Goal: Transaction & Acquisition: Obtain resource

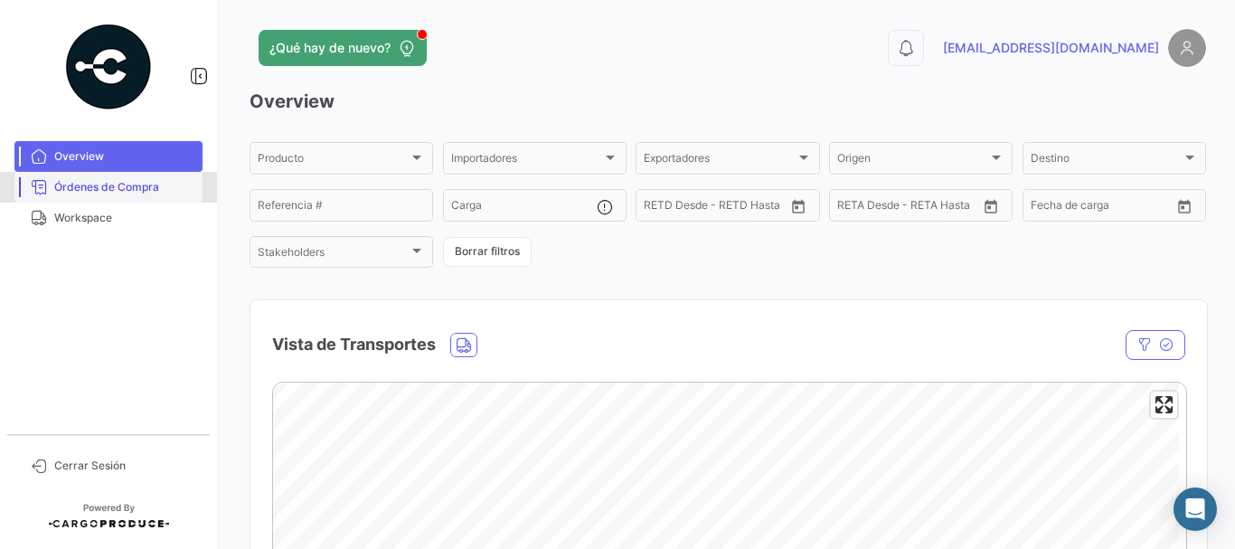
click at [79, 193] on span "Órdenes de Compra" at bounding box center [124, 187] width 141 height 16
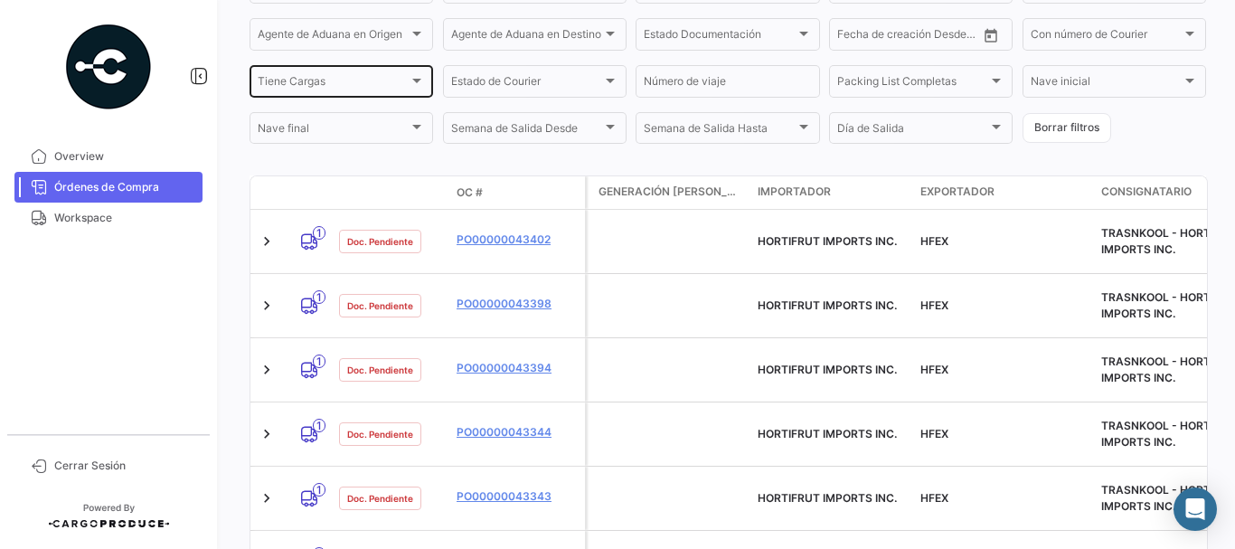
scroll to position [362, 0]
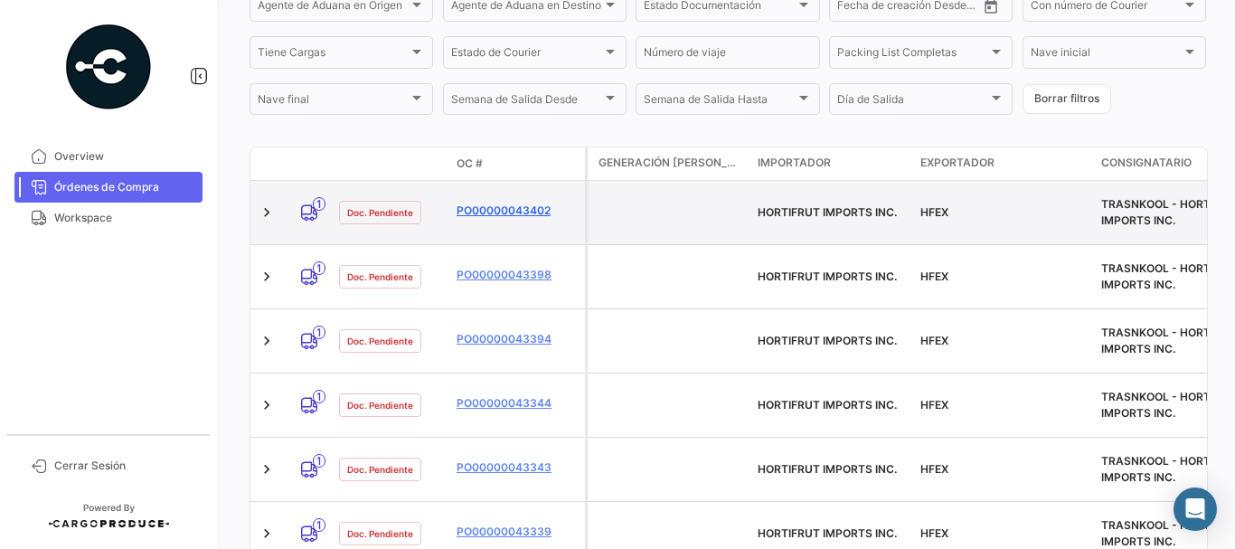
click at [497, 202] on link "PO00000043402" at bounding box center [516, 210] width 121 height 16
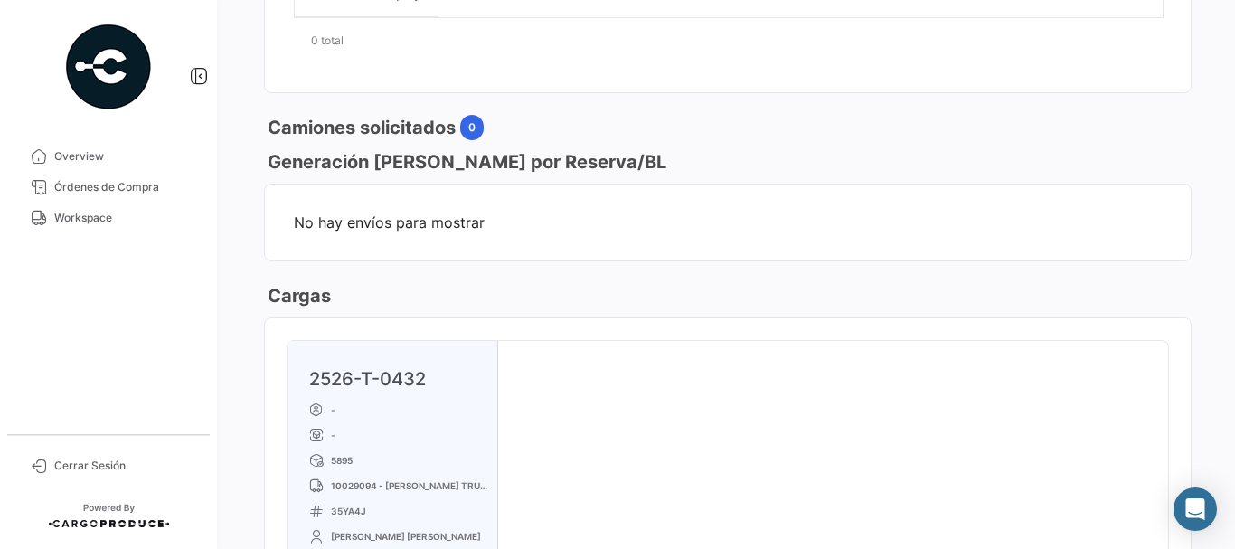
scroll to position [904, 0]
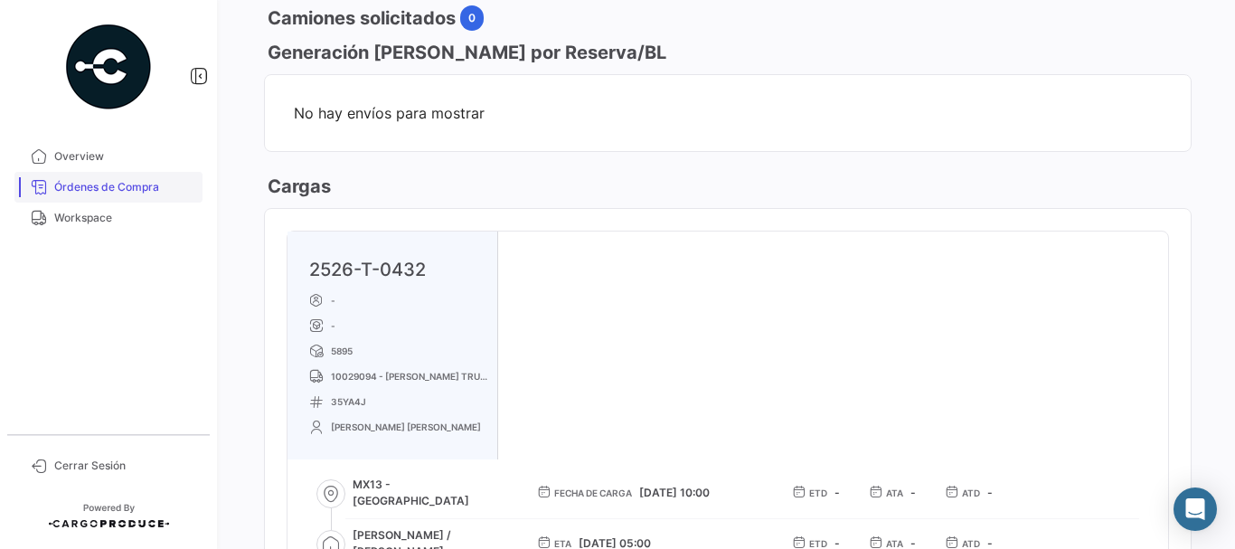
click at [153, 178] on link "Órdenes de Compra" at bounding box center [108, 187] width 188 height 31
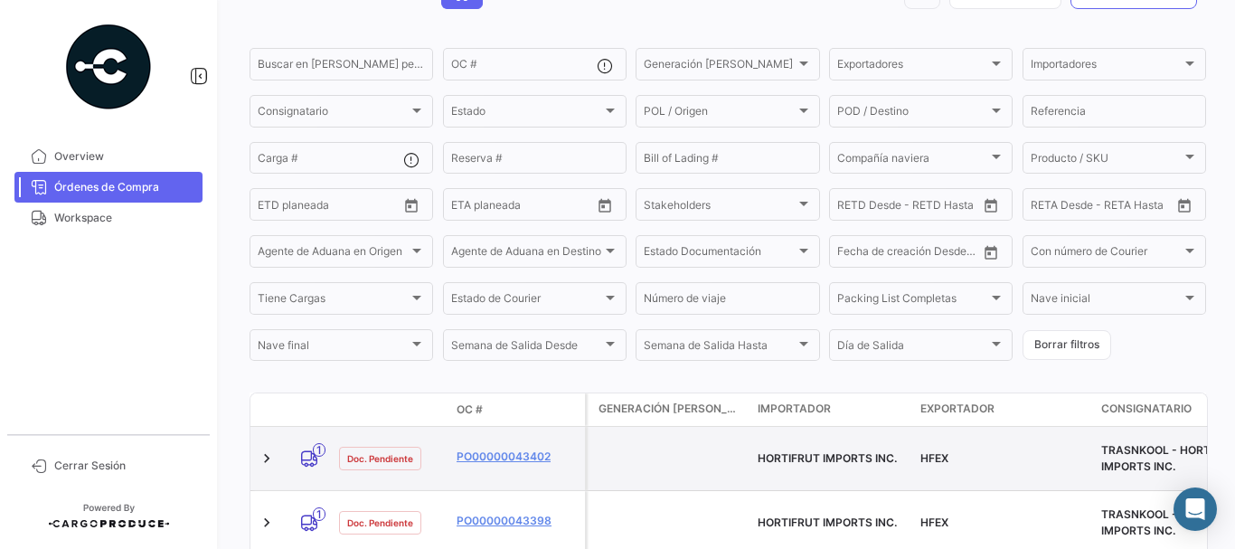
scroll to position [271, 0]
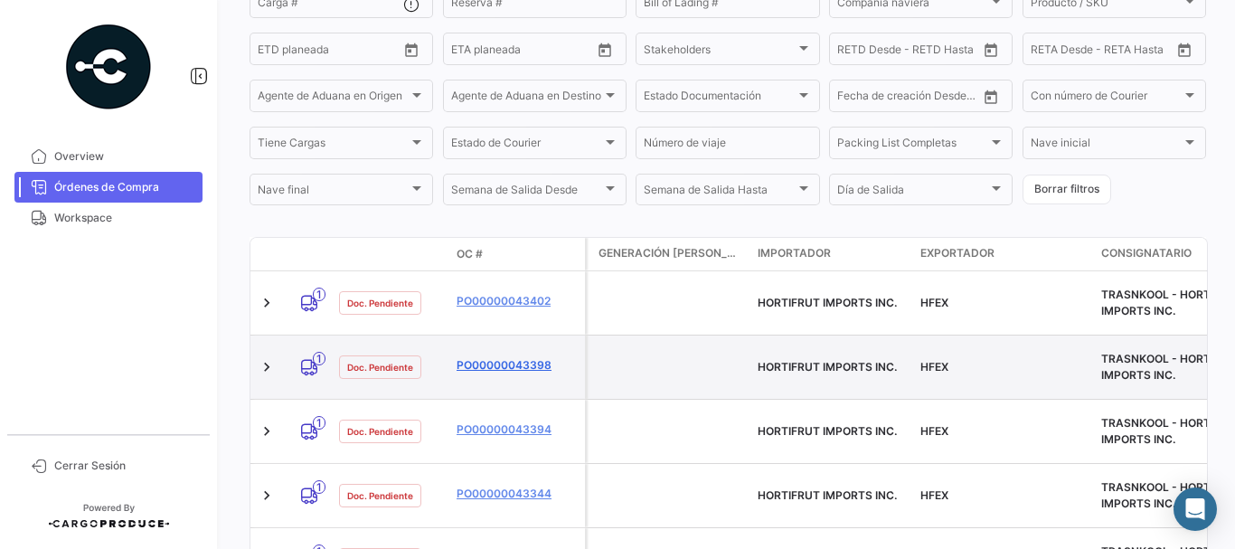
click at [492, 357] on link "PO00000043398" at bounding box center [516, 365] width 121 height 16
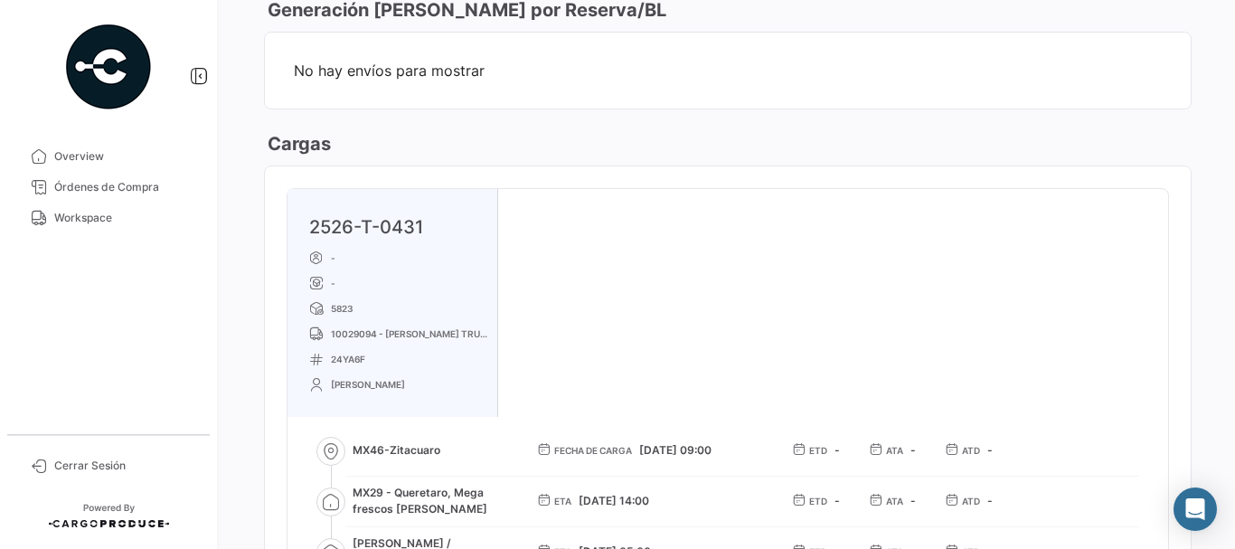
scroll to position [994, 0]
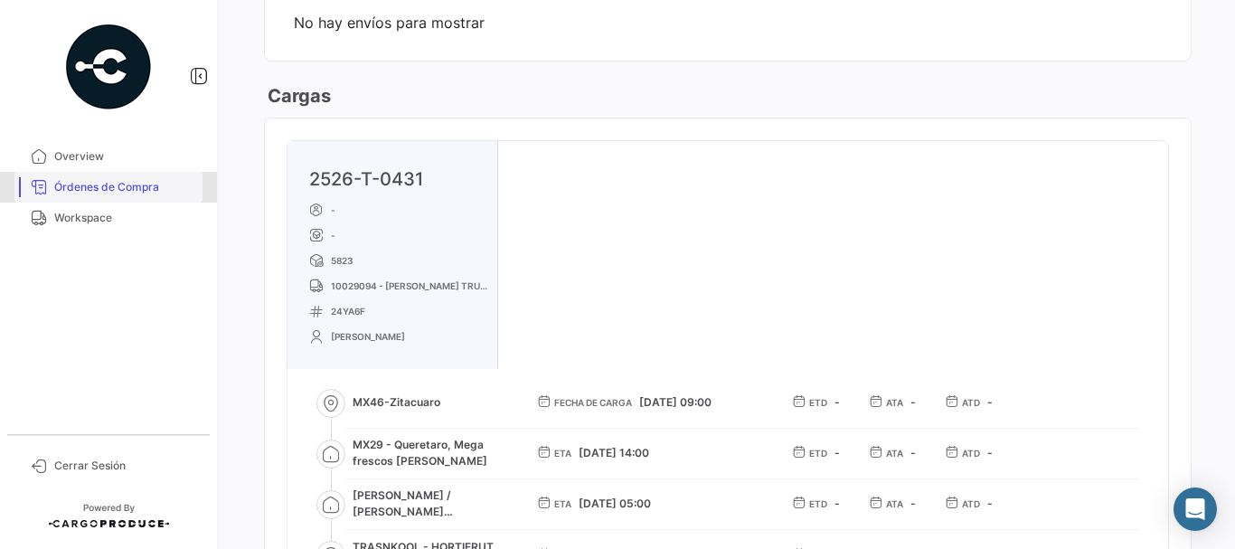
click at [155, 191] on span "Órdenes de Compra" at bounding box center [124, 187] width 141 height 16
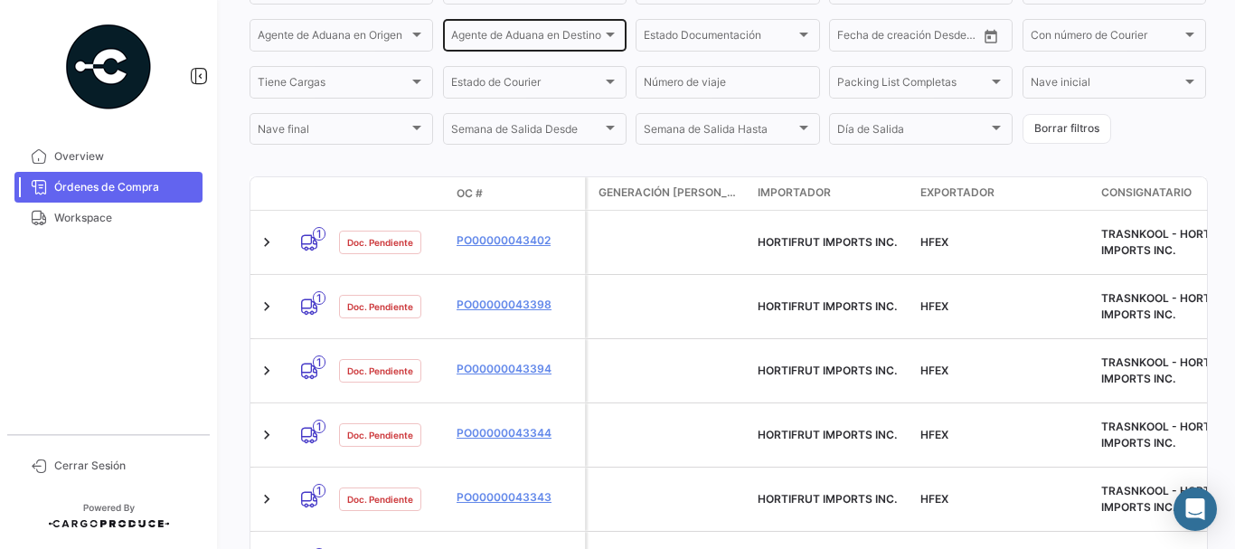
scroll to position [362, 0]
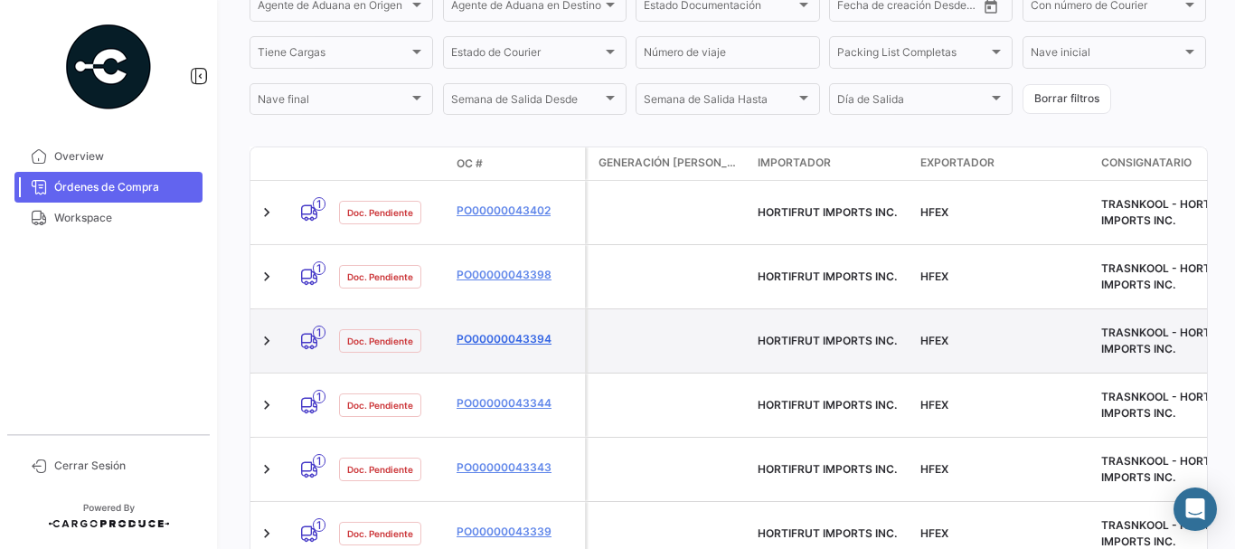
click at [506, 331] on link "PO00000043394" at bounding box center [516, 339] width 121 height 16
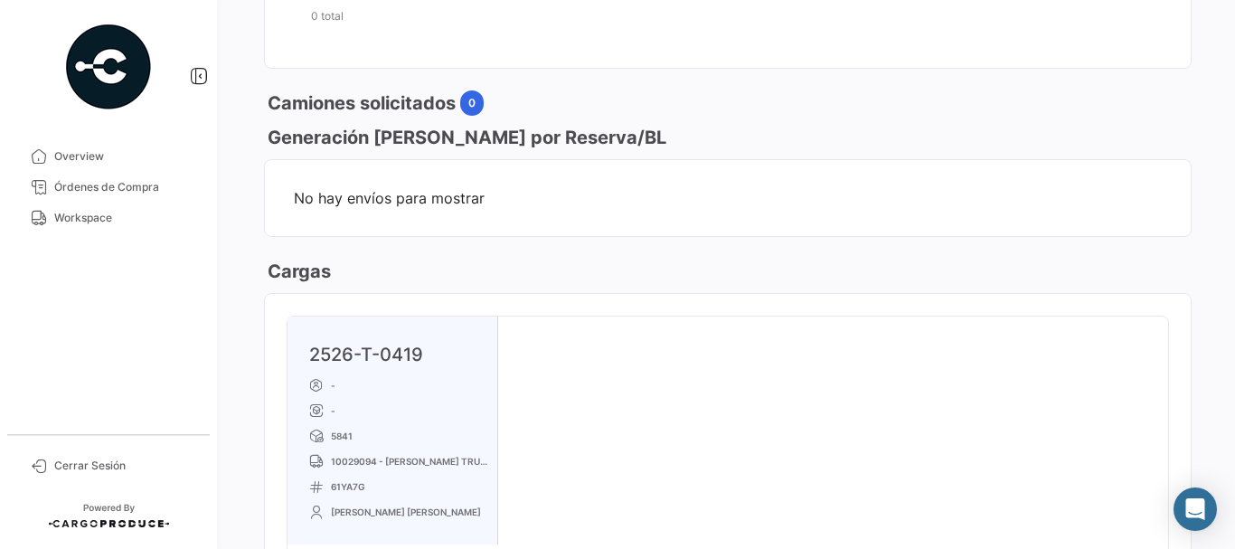
scroll to position [904, 0]
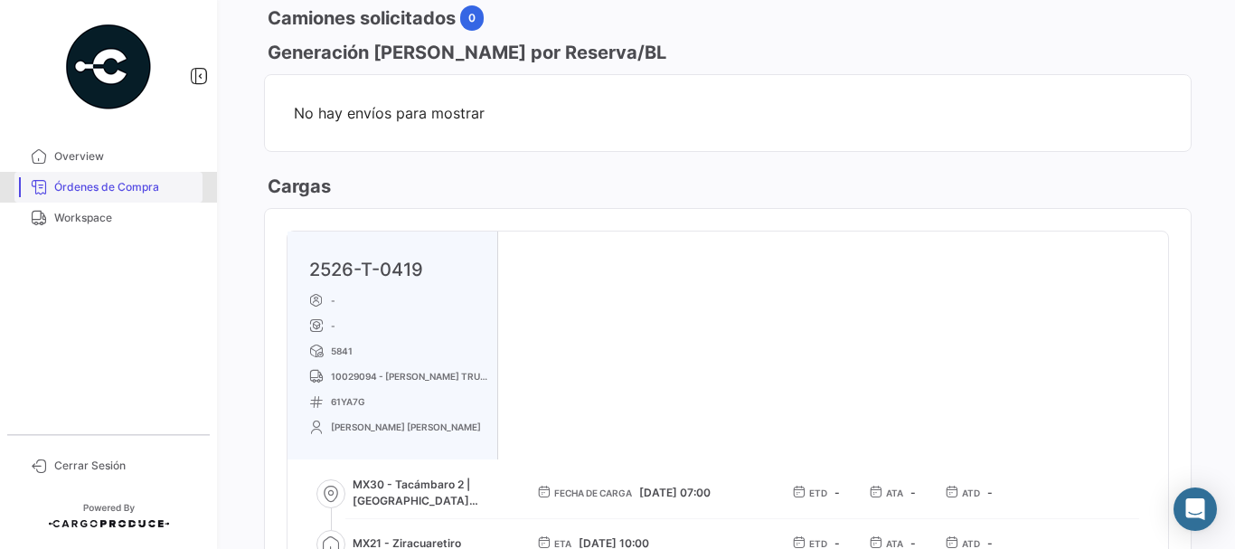
click at [108, 191] on span "Órdenes de Compra" at bounding box center [124, 187] width 141 height 16
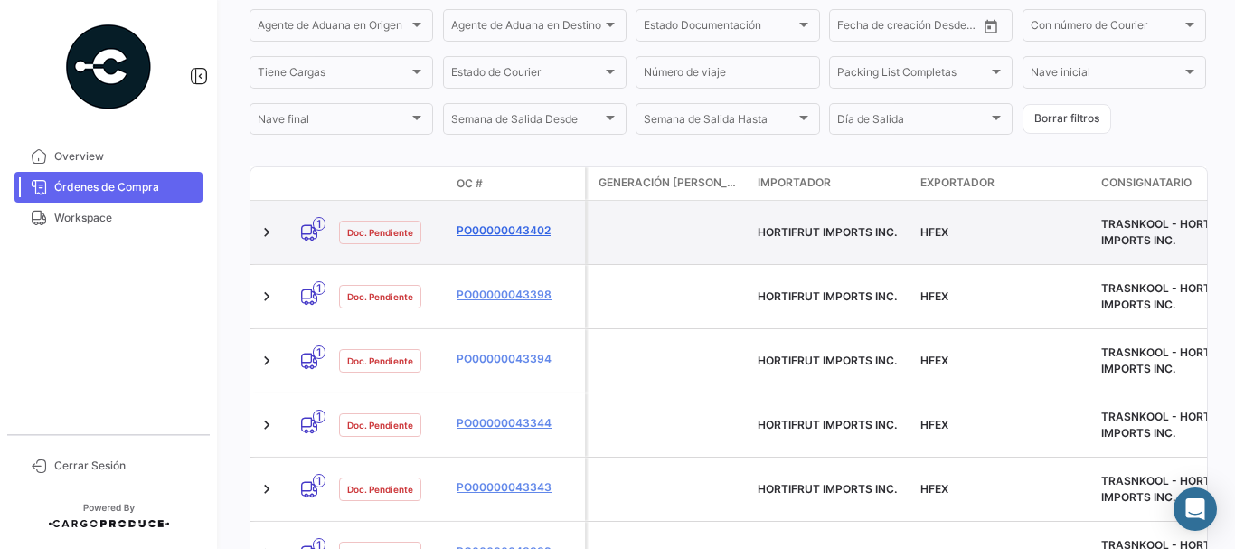
scroll to position [362, 0]
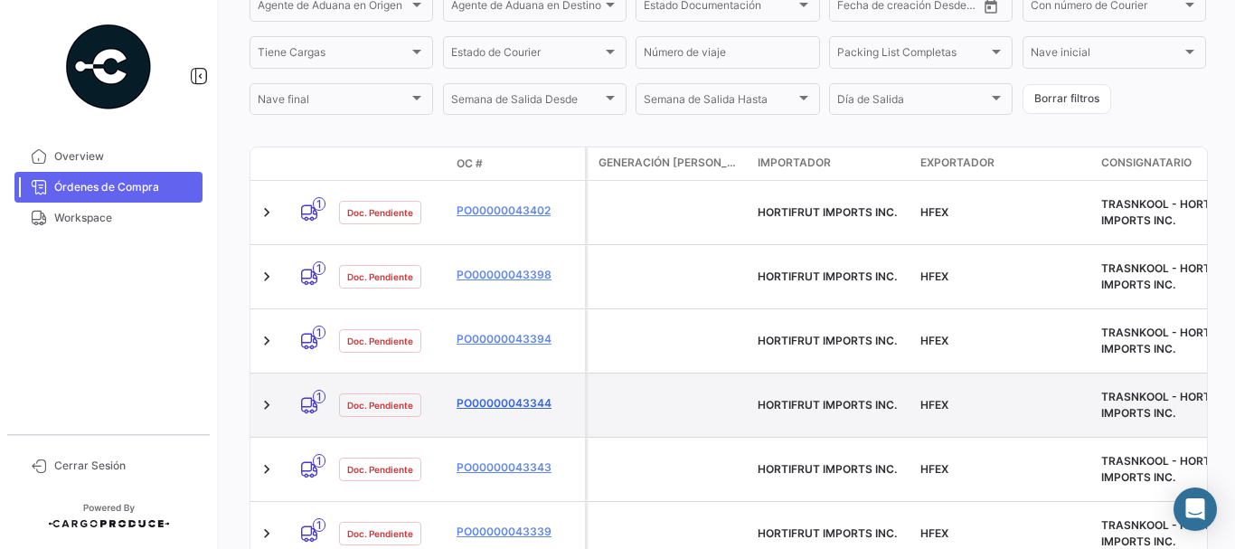
click at [512, 395] on link "PO00000043344" at bounding box center [516, 403] width 121 height 16
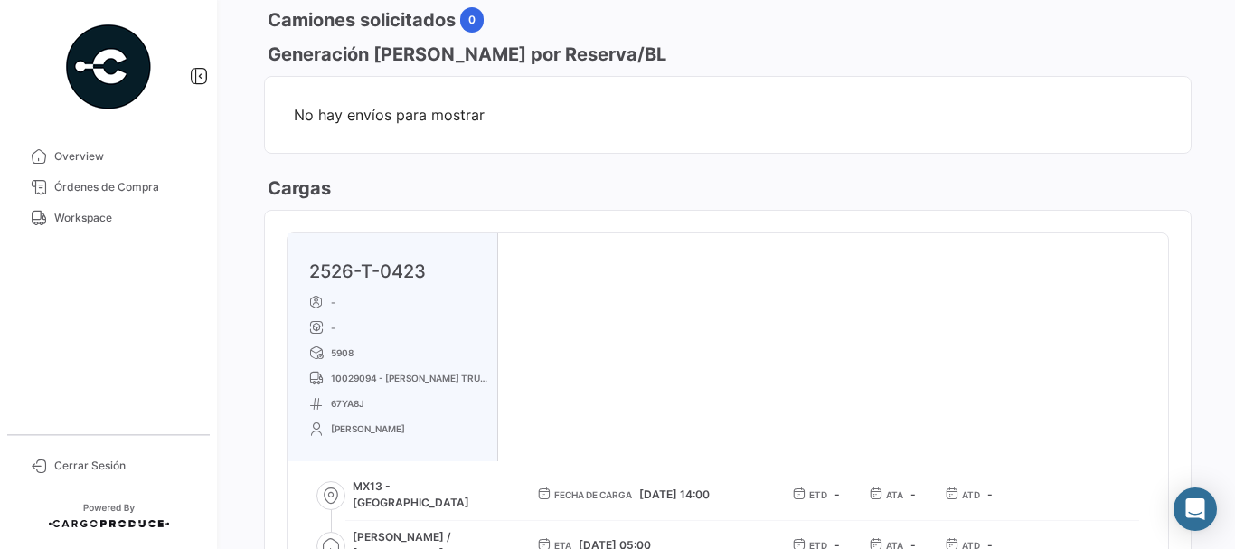
scroll to position [904, 0]
click at [153, 192] on span "Órdenes de Compra" at bounding box center [124, 187] width 141 height 16
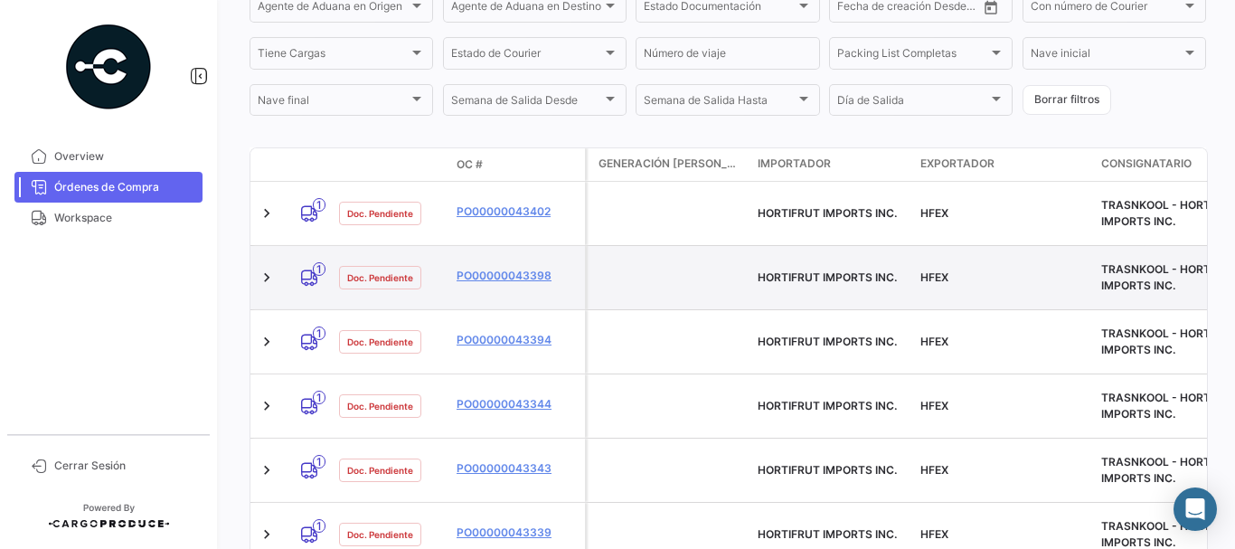
scroll to position [362, 0]
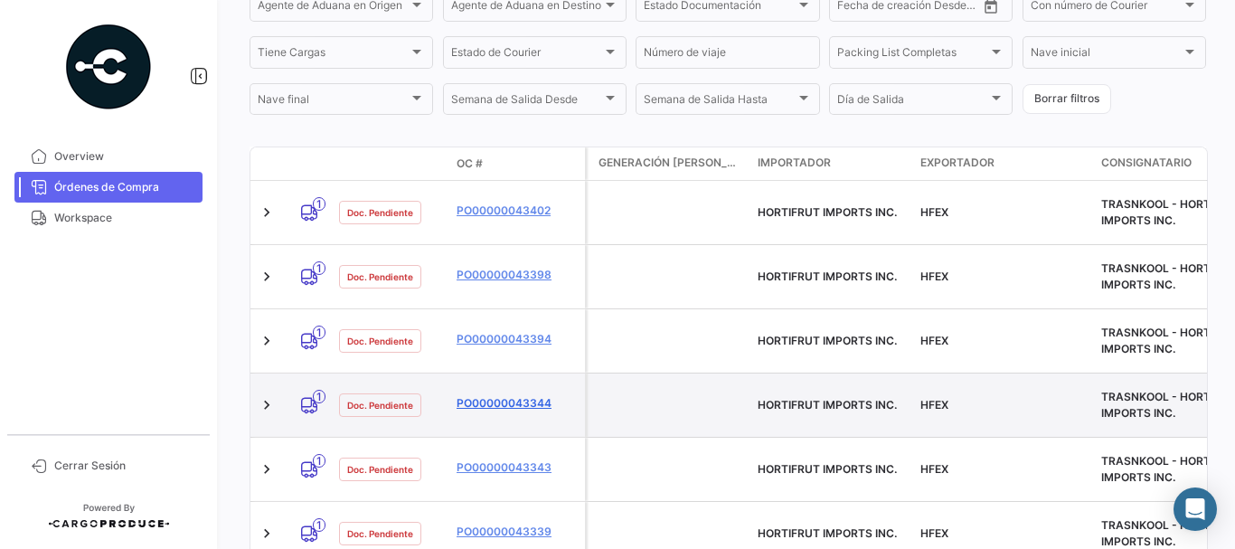
click at [509, 395] on link "PO00000043344" at bounding box center [516, 403] width 121 height 16
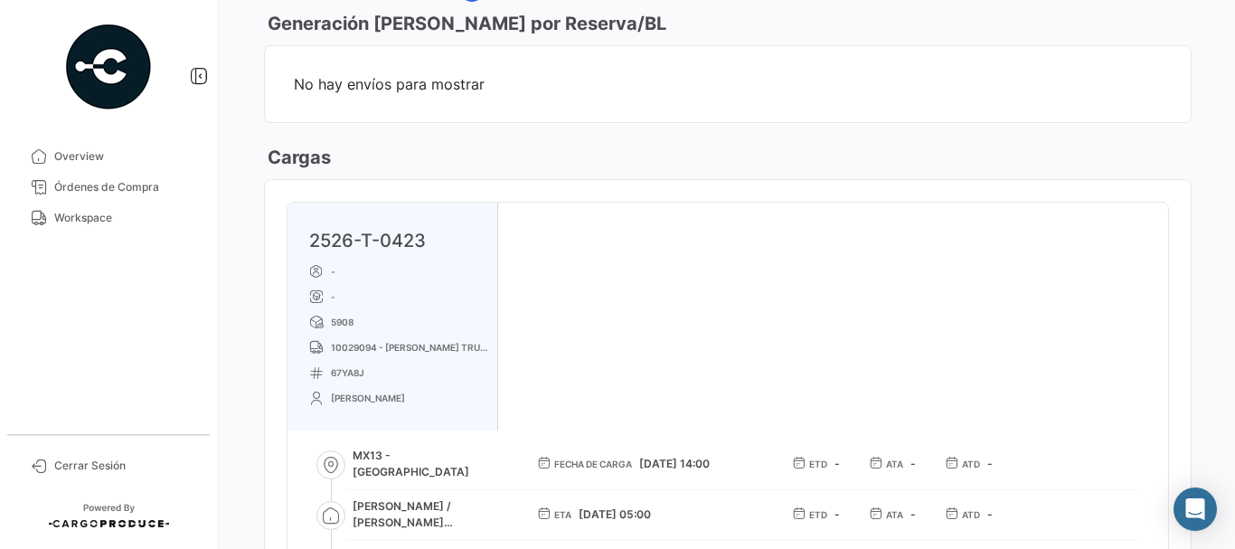
scroll to position [994, 0]
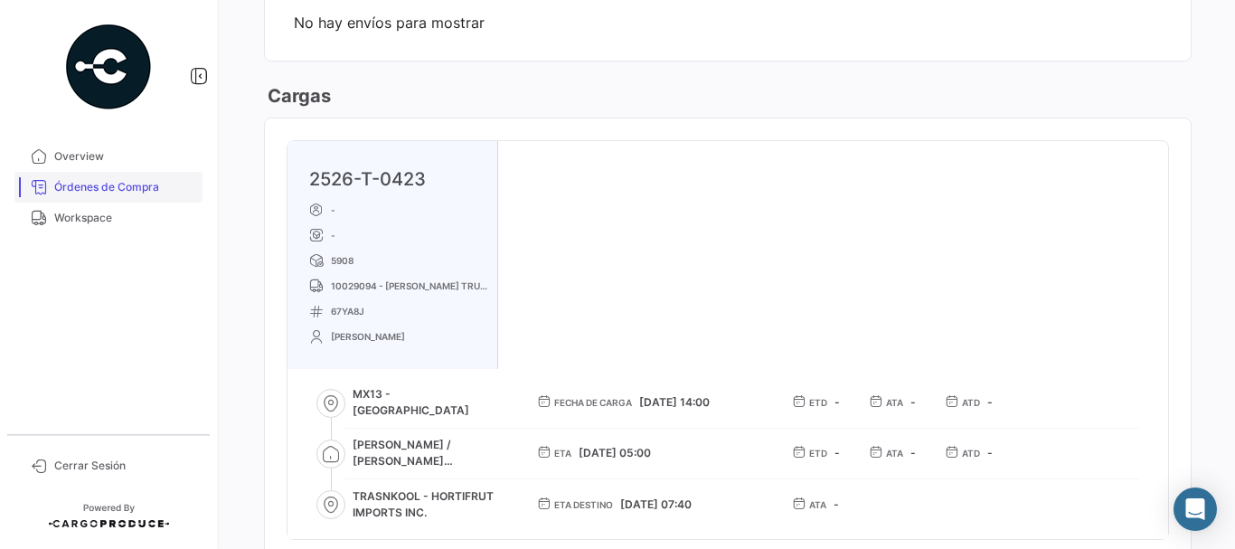
click at [91, 188] on span "Órdenes de Compra" at bounding box center [124, 187] width 141 height 16
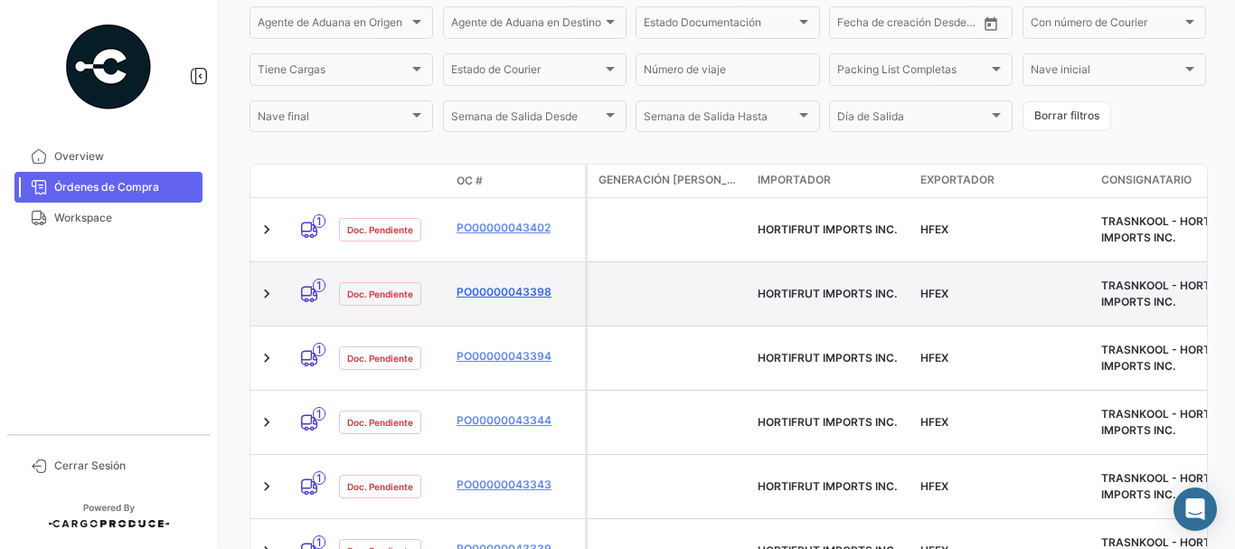
scroll to position [345, 0]
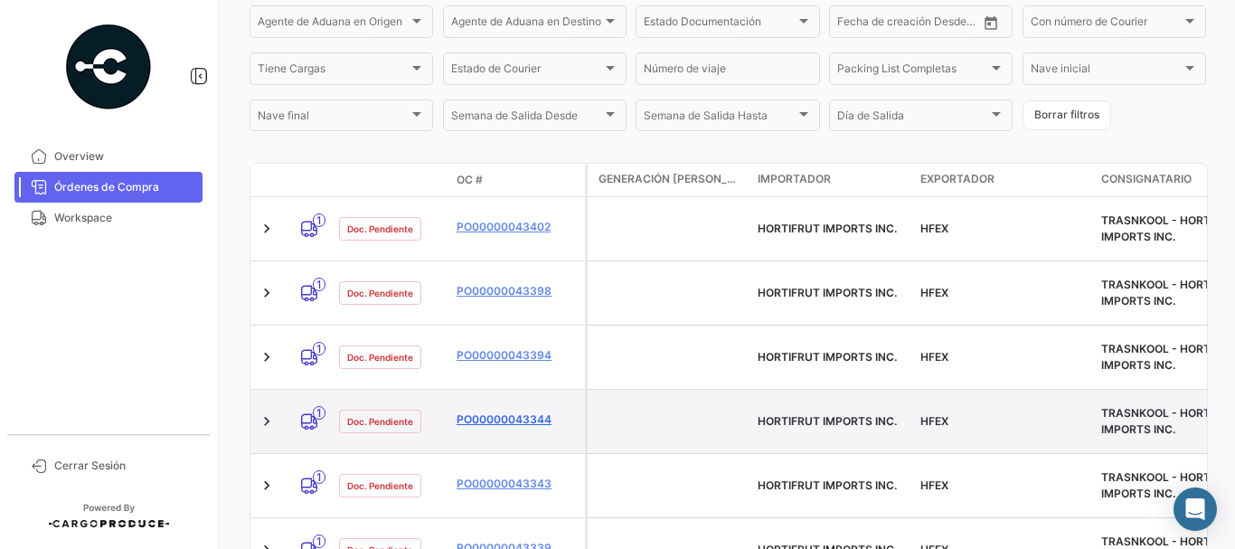
click at [512, 411] on link "PO00000043344" at bounding box center [516, 419] width 121 height 16
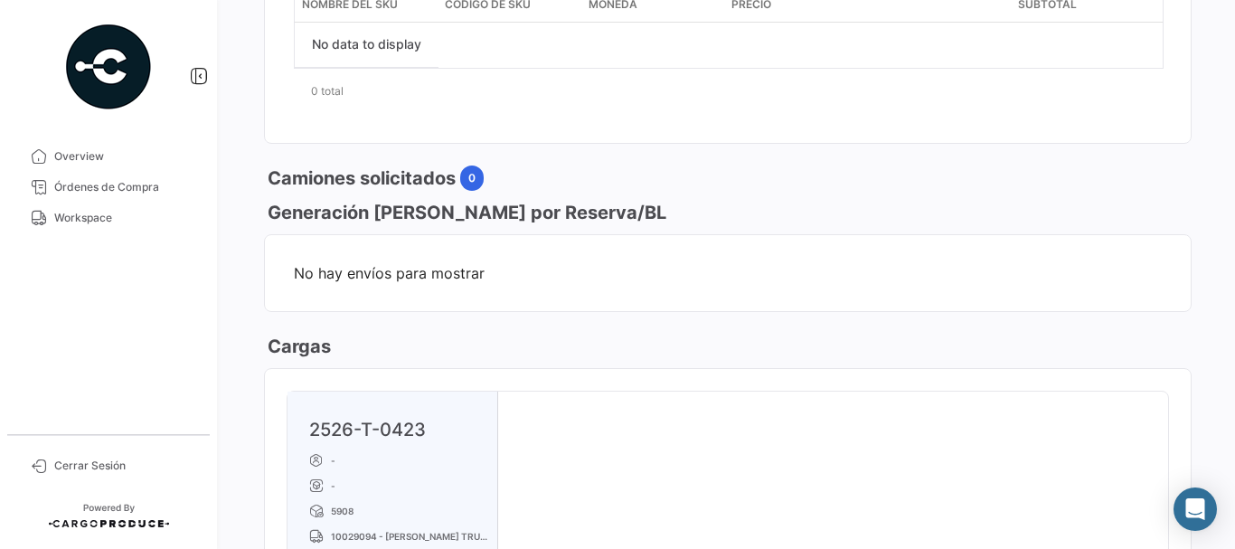
scroll to position [904, 0]
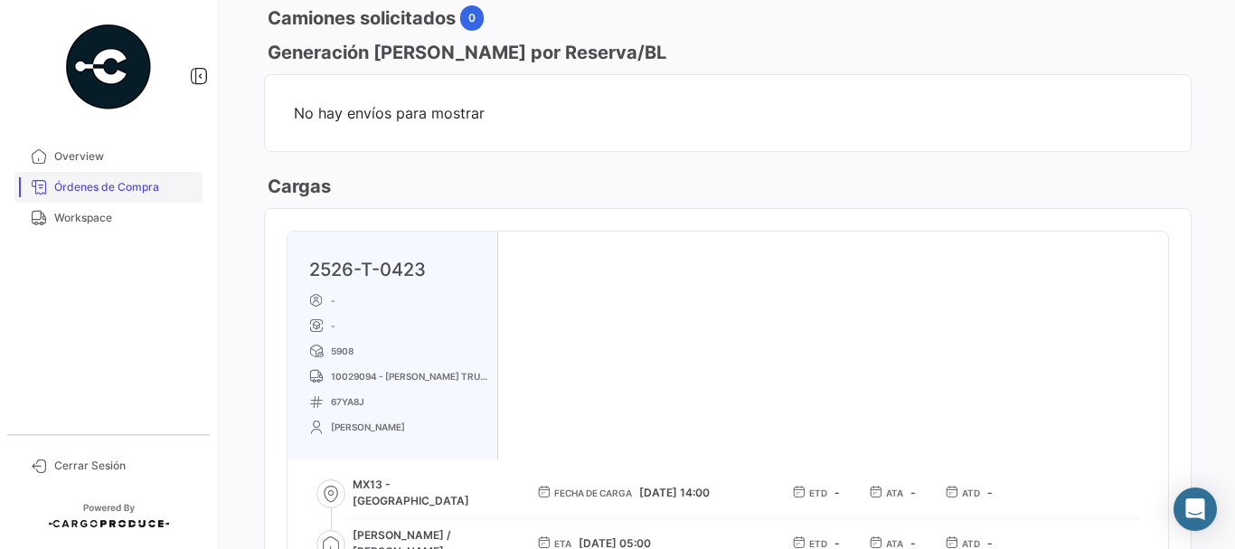
click at [146, 189] on span "Órdenes de Compra" at bounding box center [124, 187] width 141 height 16
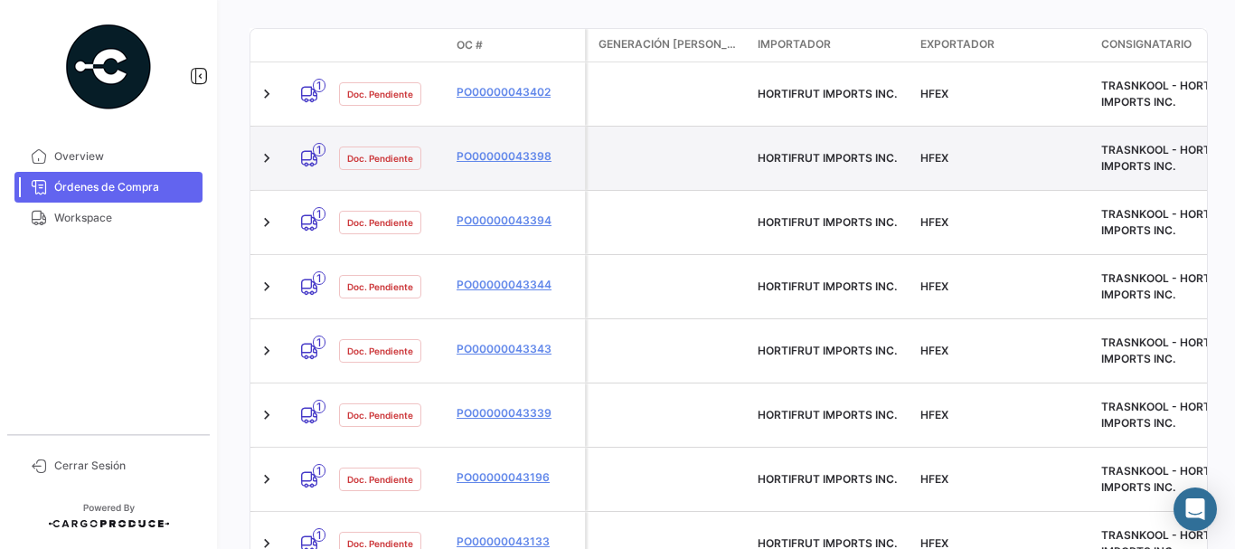
scroll to position [452, 0]
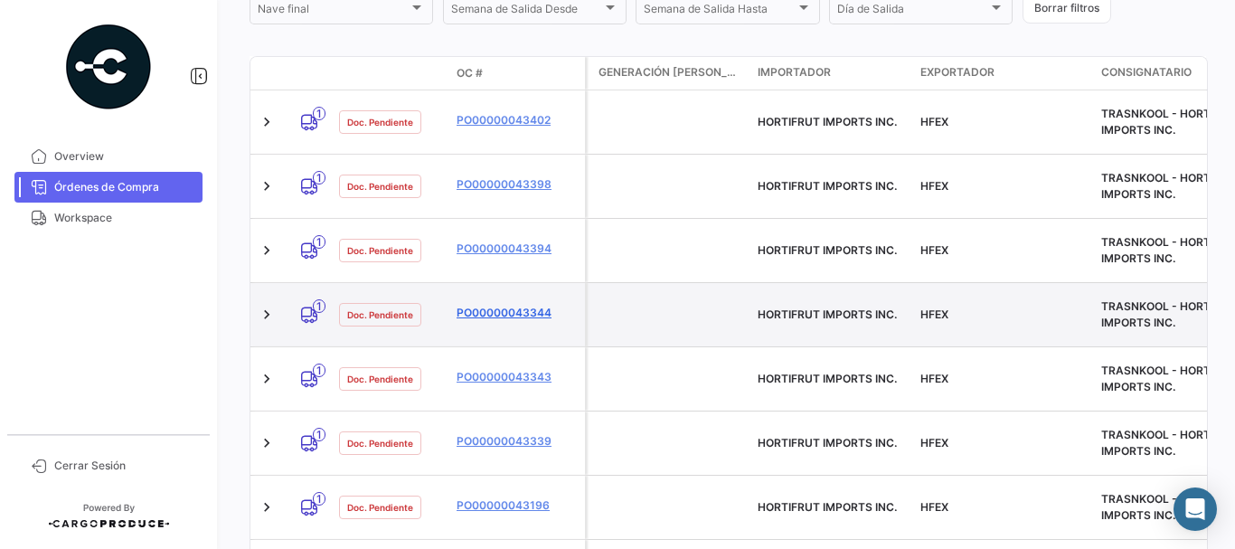
click at [492, 305] on link "PO00000043344" at bounding box center [516, 313] width 121 height 16
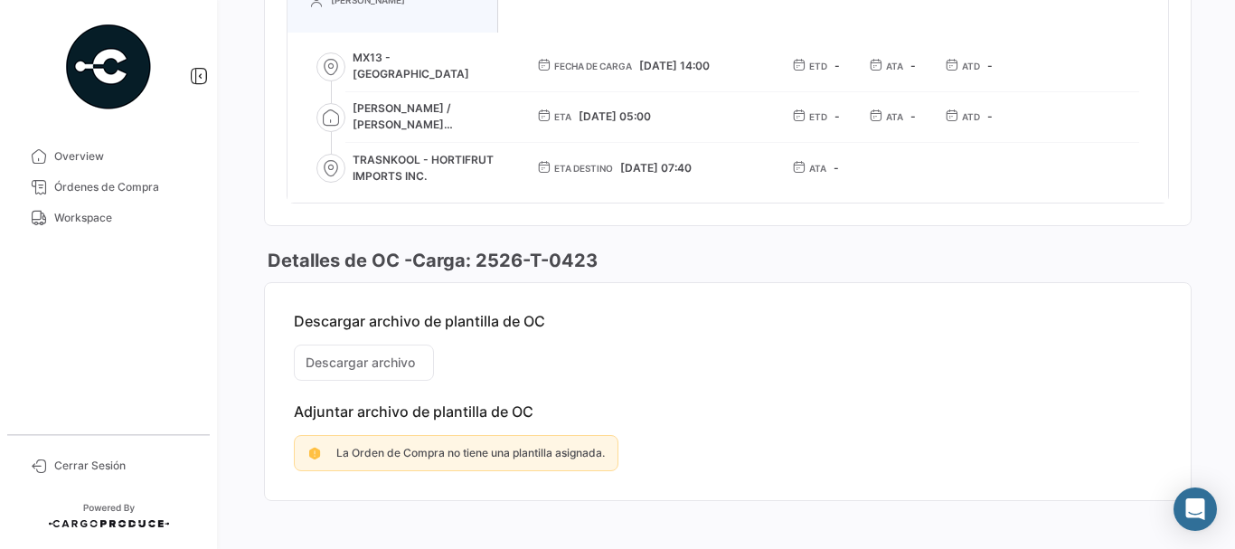
scroll to position [1348, 0]
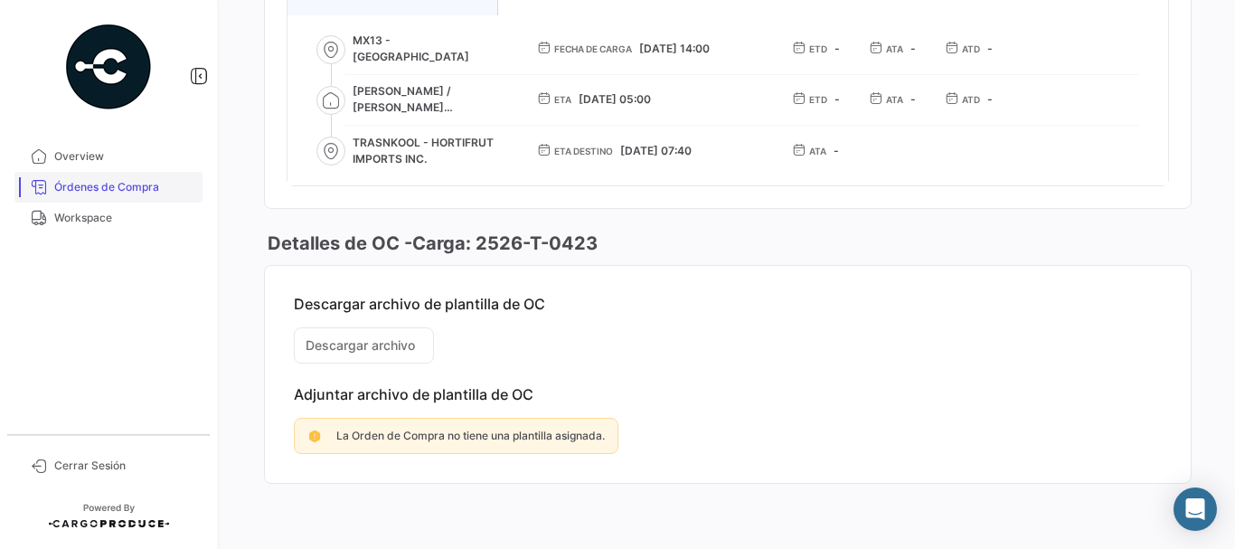
drag, startPoint x: 128, startPoint y: 191, endPoint x: 166, endPoint y: 192, distance: 38.0
click at [129, 192] on span "Órdenes de Compra" at bounding box center [124, 187] width 141 height 16
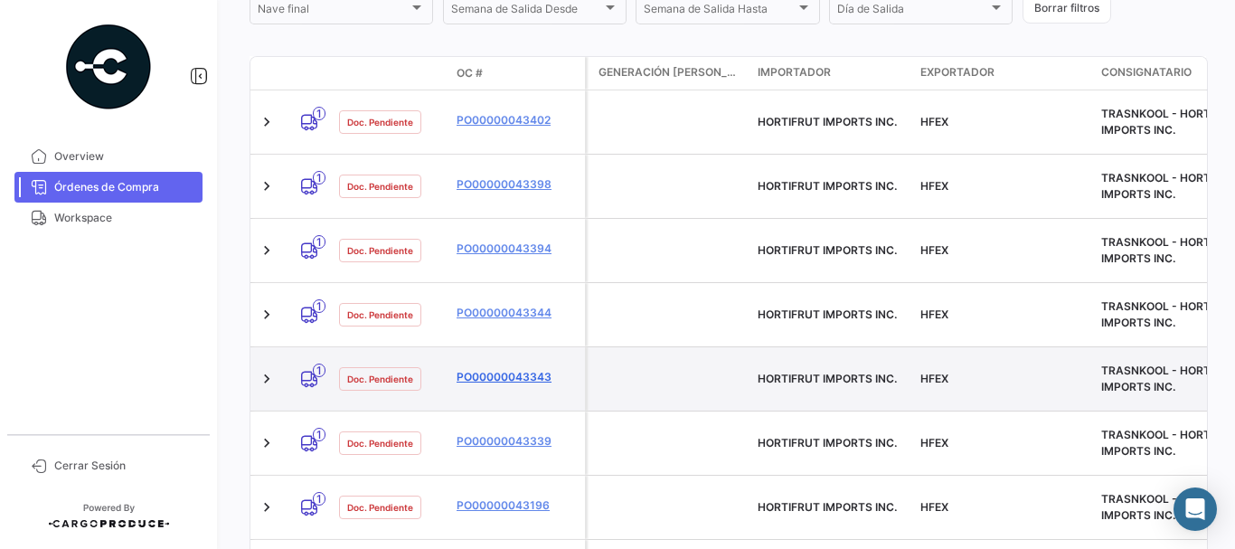
click at [502, 369] on link "PO00000043343" at bounding box center [516, 377] width 121 height 16
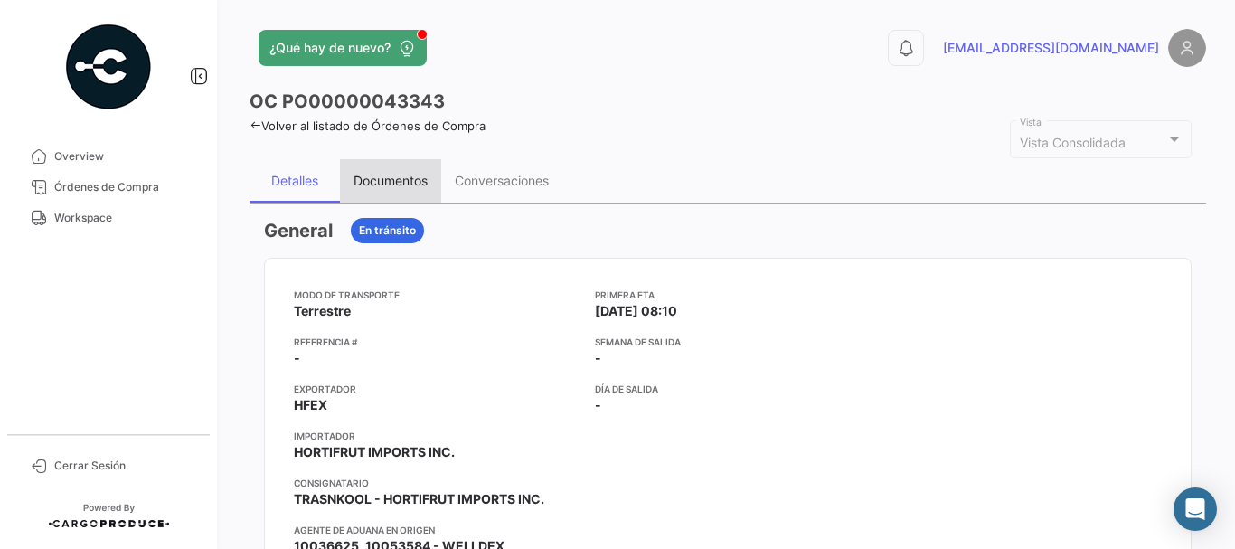
click at [397, 188] on div "Documentos" at bounding box center [390, 180] width 74 height 15
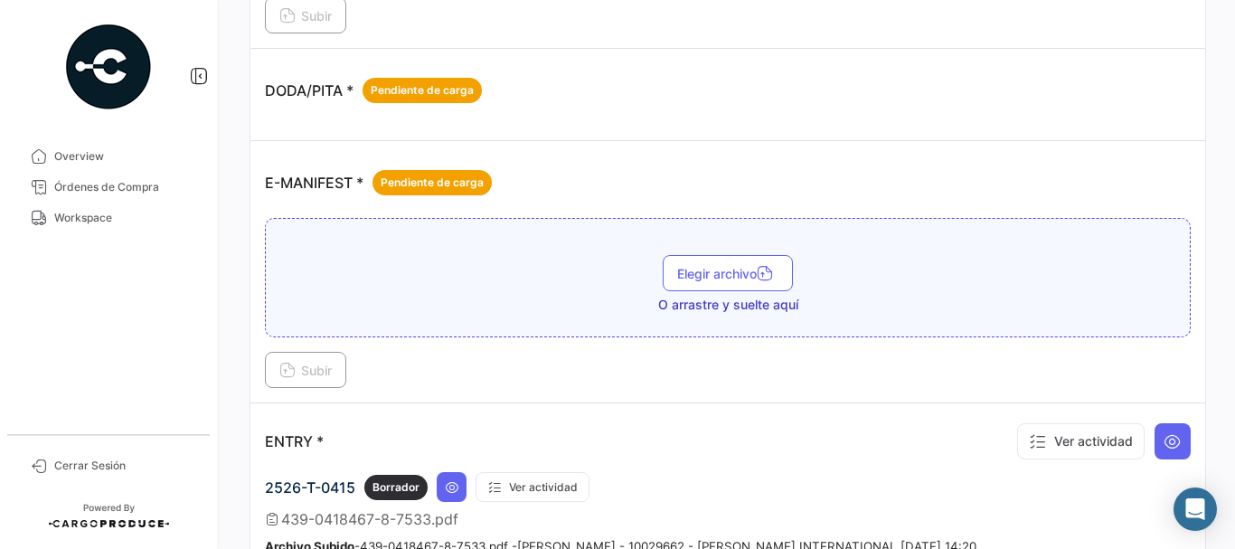
scroll to position [1356, 0]
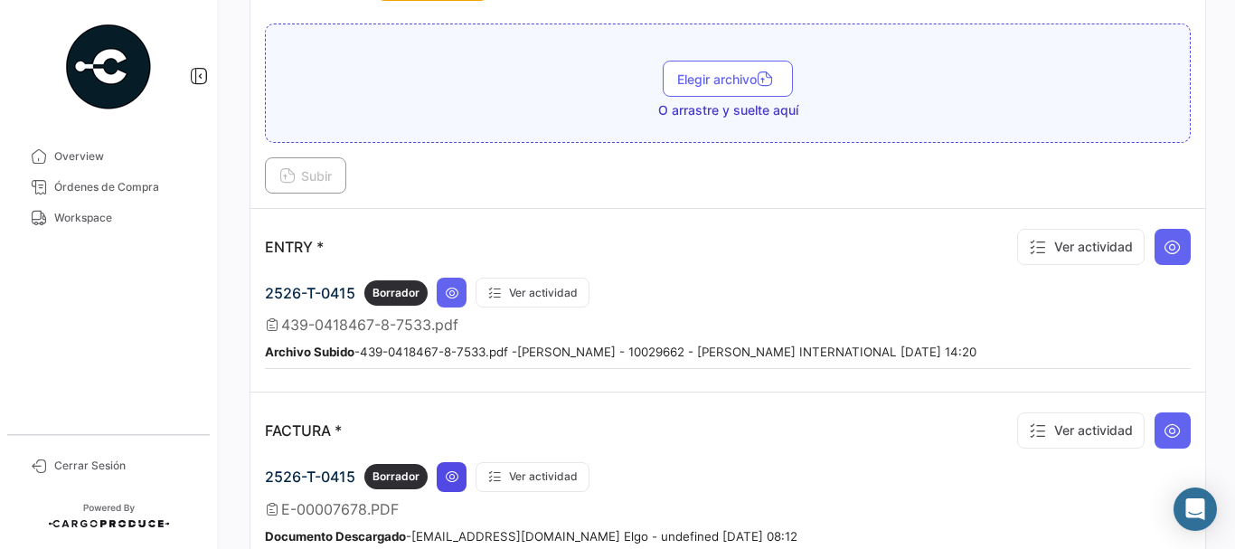
click at [455, 480] on icon at bounding box center [452, 476] width 14 height 14
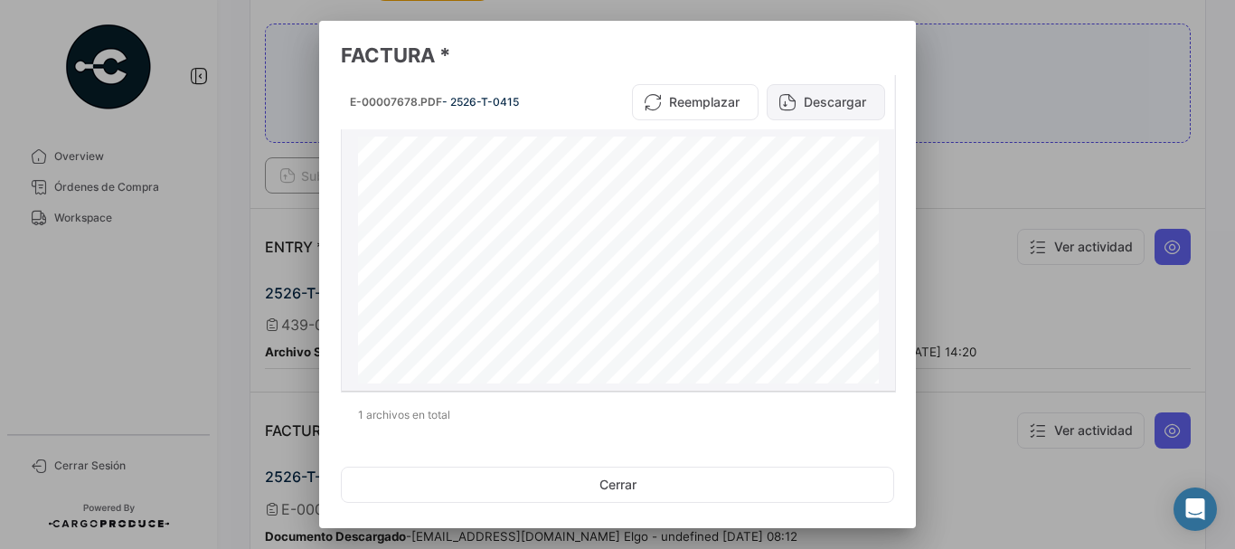
click at [835, 103] on button "Descargar" at bounding box center [825, 102] width 118 height 36
click at [971, 182] on div at bounding box center [617, 274] width 1235 height 549
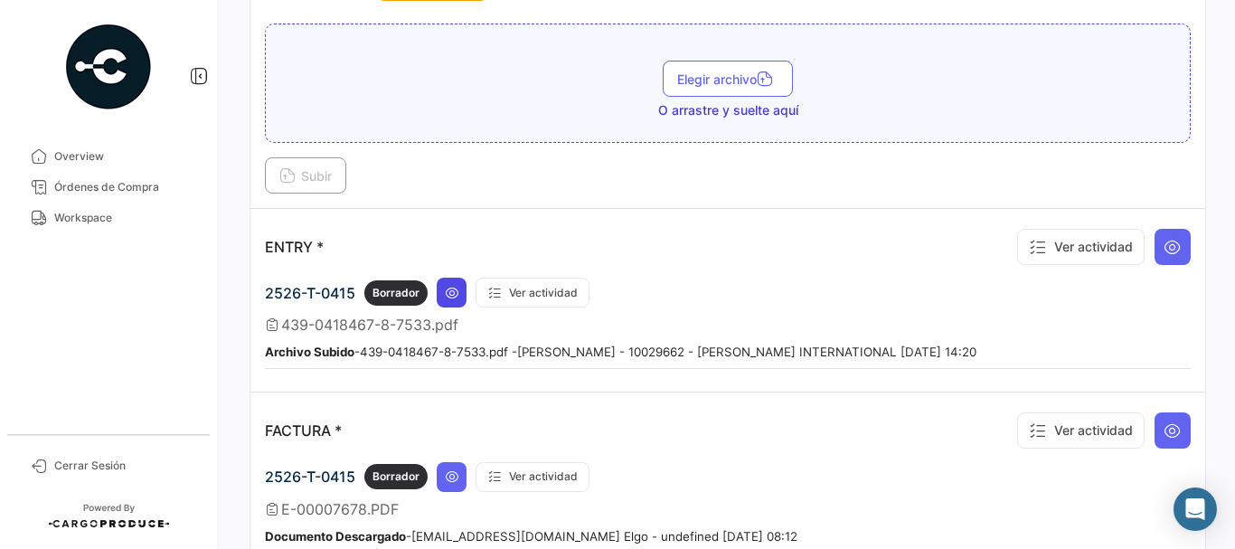
click at [450, 290] on icon at bounding box center [452, 293] width 14 height 14
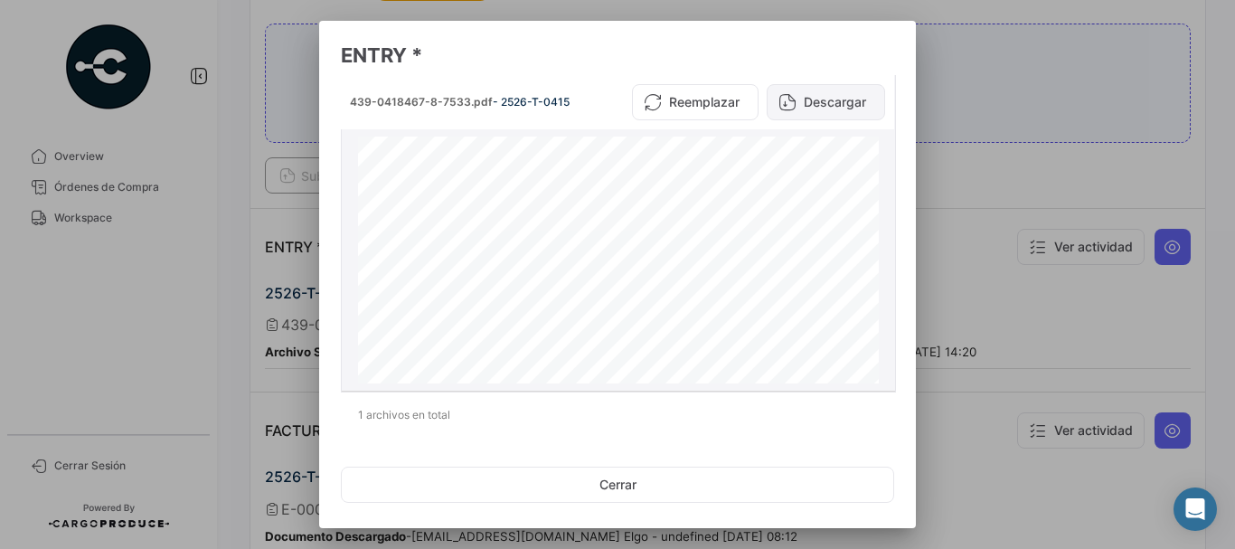
click at [798, 99] on button "Descargar" at bounding box center [825, 102] width 118 height 36
click at [991, 105] on div at bounding box center [617, 274] width 1235 height 549
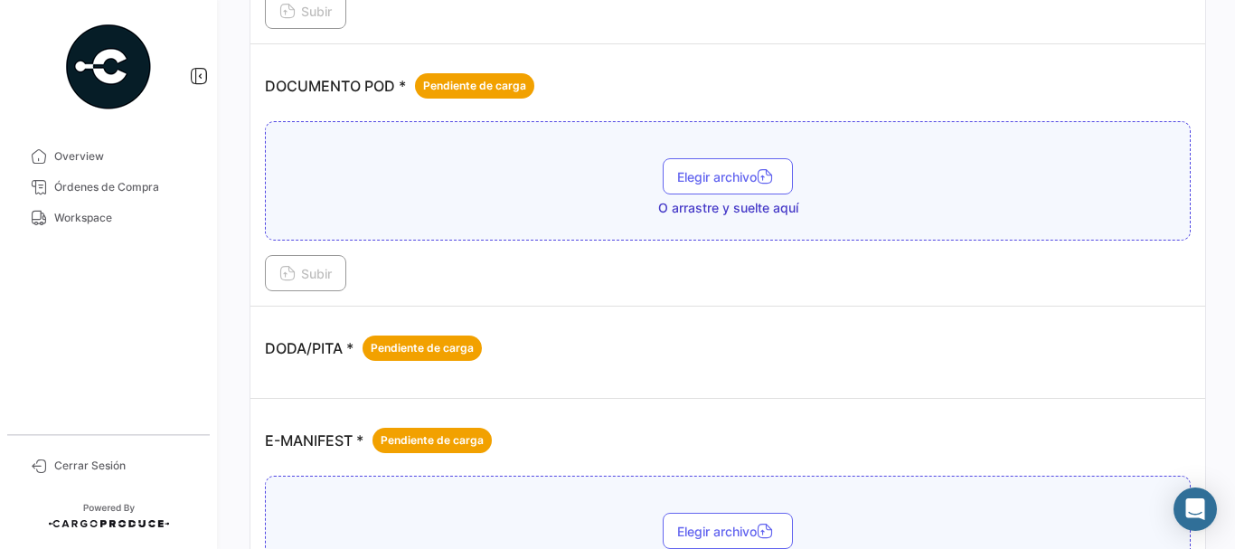
scroll to position [813, 0]
